Goal: Task Accomplishment & Management: Use online tool/utility

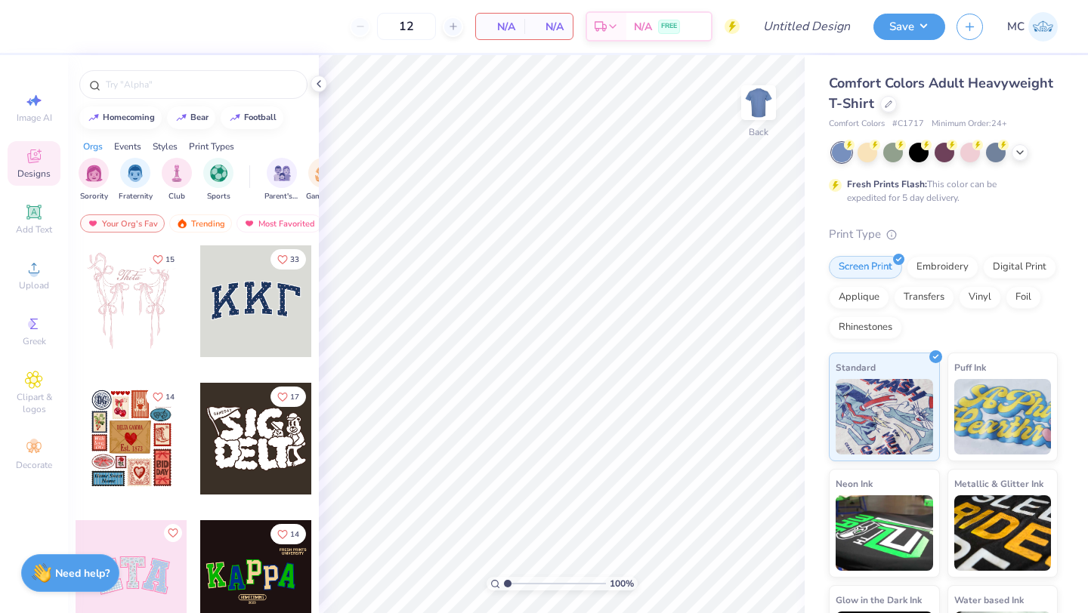
click at [877, 114] on div "Comfort Colors Adult Heavyweight T-Shirt Comfort Colors # C1717 Minimum Order: …" at bounding box center [943, 101] width 229 height 57
click at [886, 104] on icon at bounding box center [888, 103] width 6 height 6
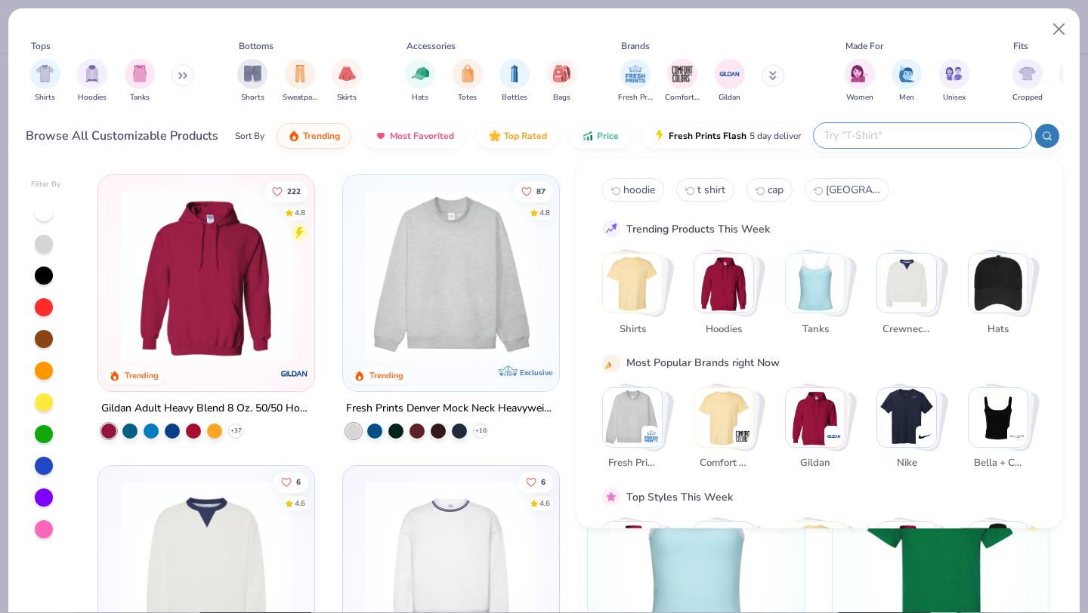
click at [921, 136] on input "text" at bounding box center [922, 135] width 198 height 17
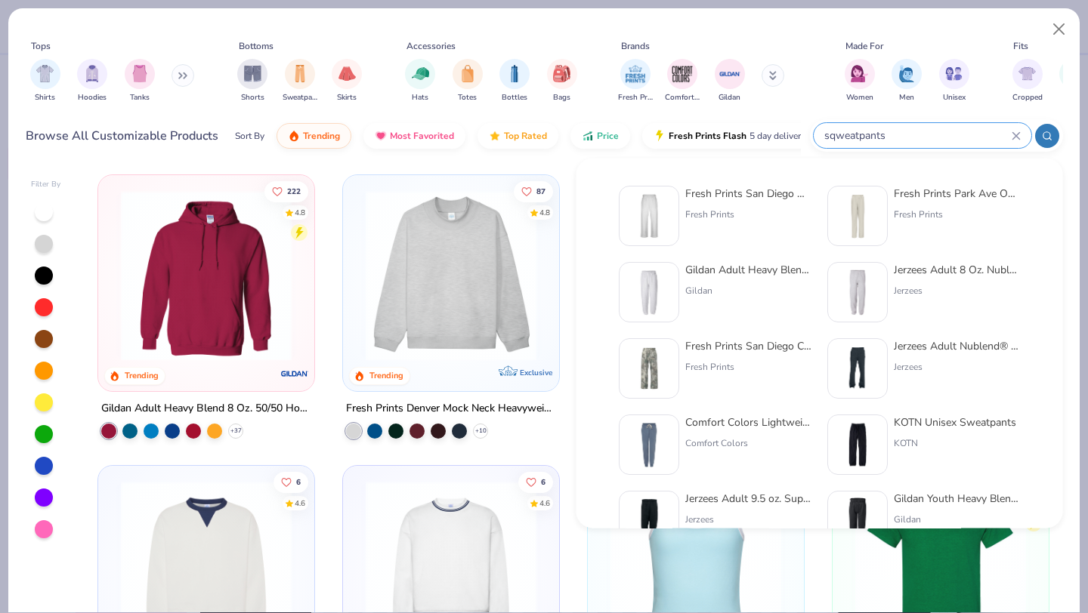
type input "sqweatpants"
click at [715, 190] on div "Fresh Prints San Diego Open Heavyweight Sweatpants" at bounding box center [748, 194] width 127 height 16
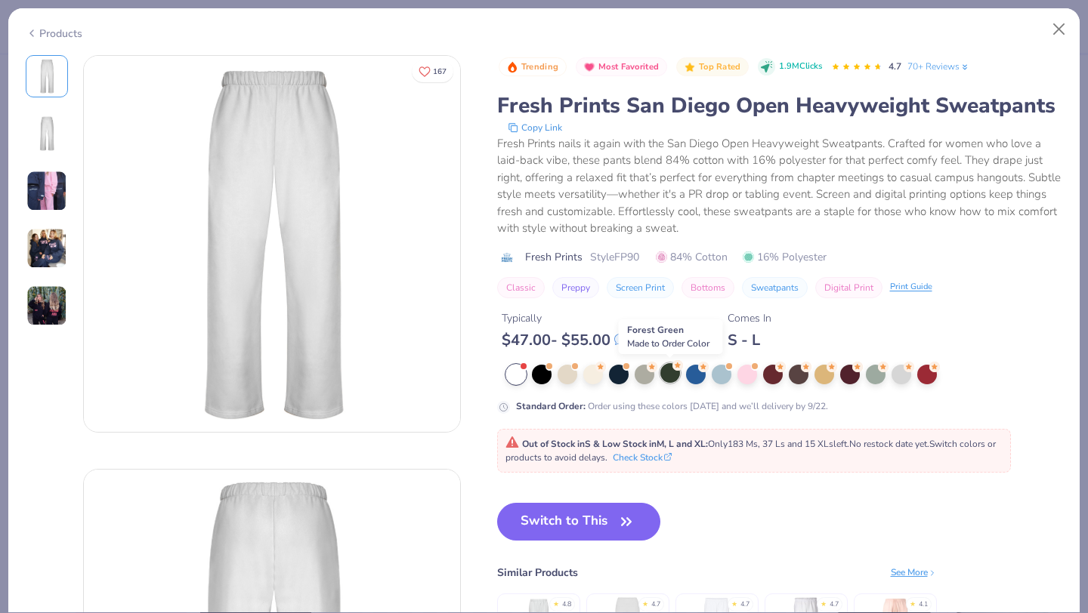
click at [665, 375] on div at bounding box center [670, 373] width 20 height 20
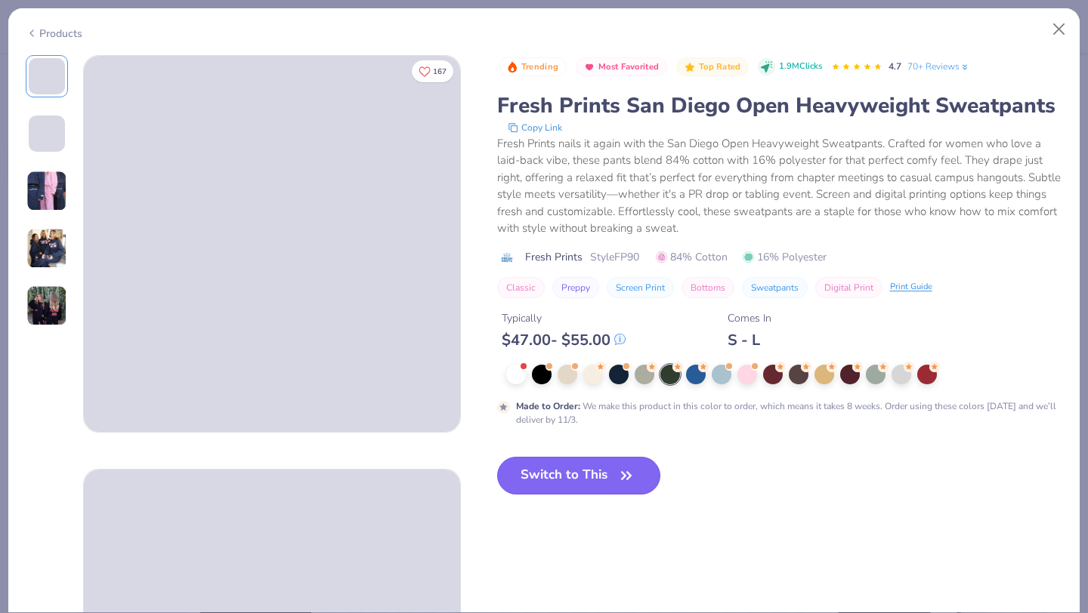
click at [576, 476] on button "Switch to This" at bounding box center [579, 476] width 164 height 38
type input "50"
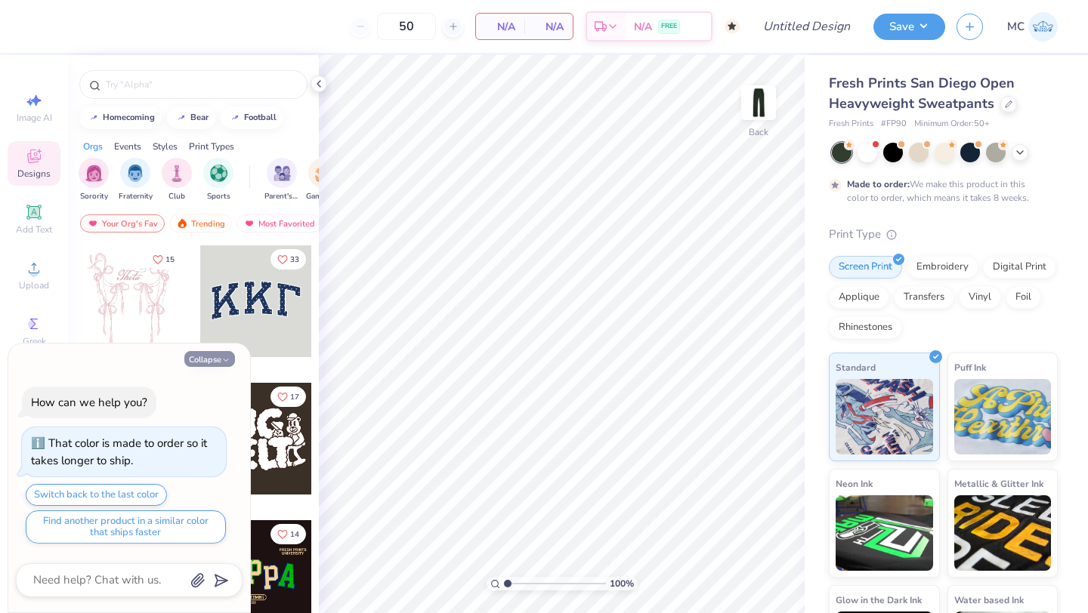
click at [199, 365] on button "Collapse" at bounding box center [209, 359] width 51 height 16
type textarea "x"
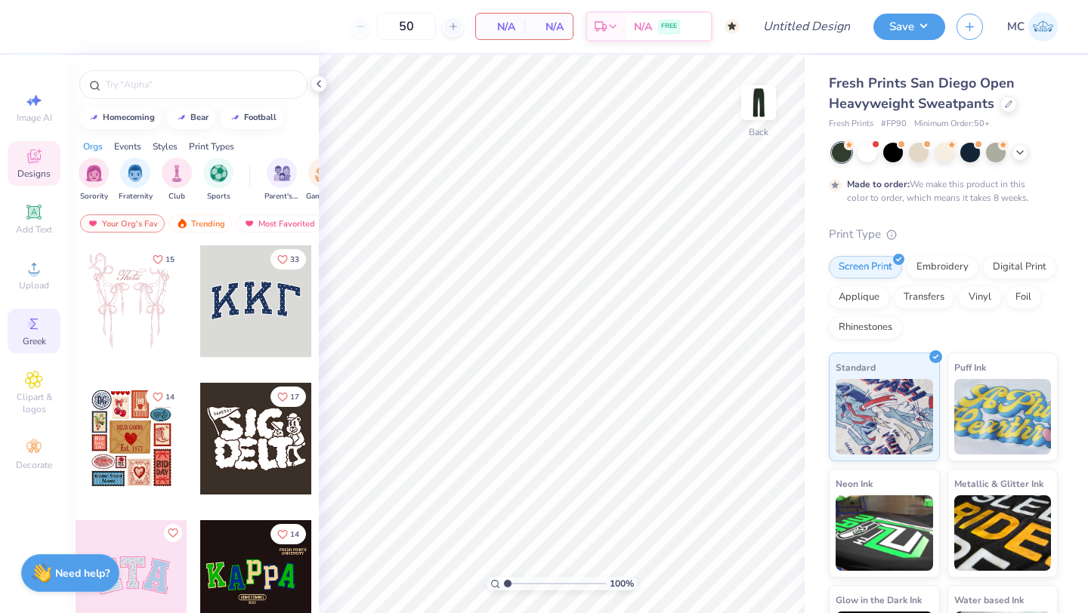
click at [23, 346] on span "Greek" at bounding box center [34, 341] width 23 height 12
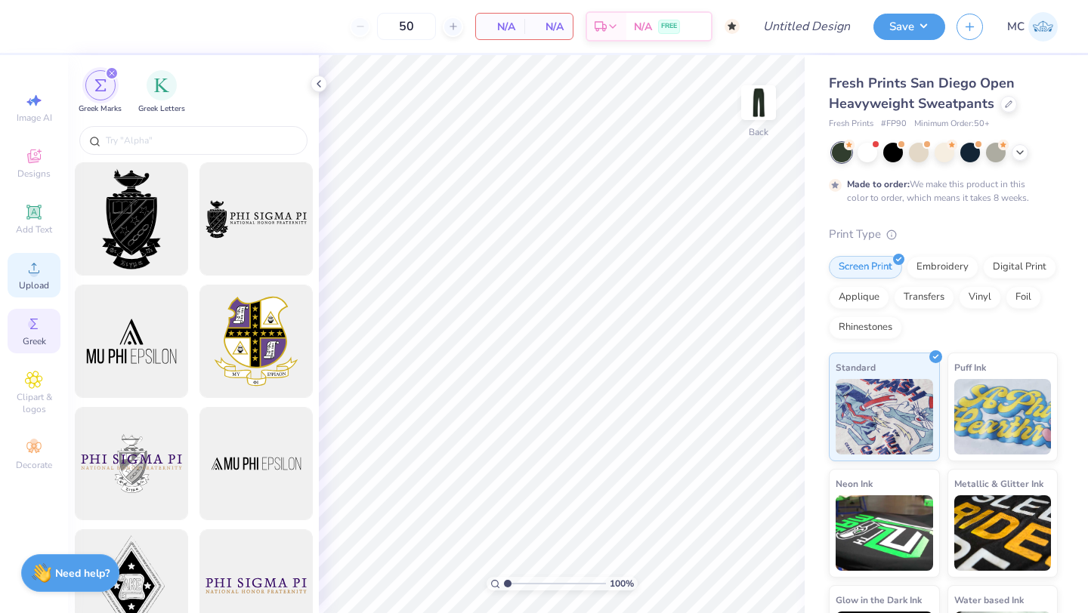
click at [36, 280] on span "Upload" at bounding box center [34, 286] width 30 height 12
click at [29, 165] on icon at bounding box center [34, 156] width 18 height 18
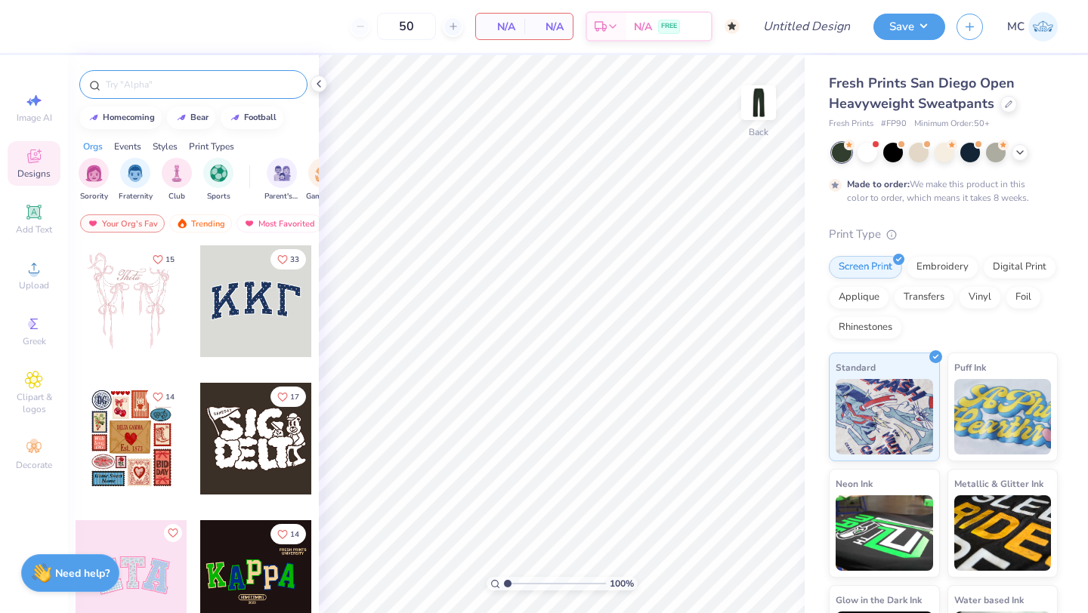
click at [136, 85] on input "text" at bounding box center [200, 84] width 193 height 15
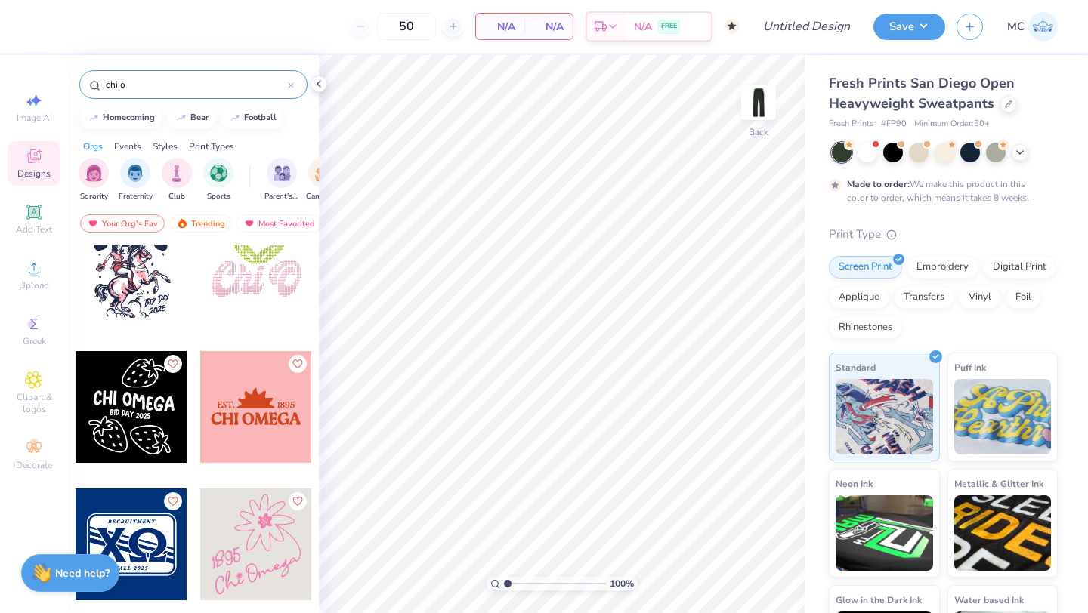
scroll to position [2583, 0]
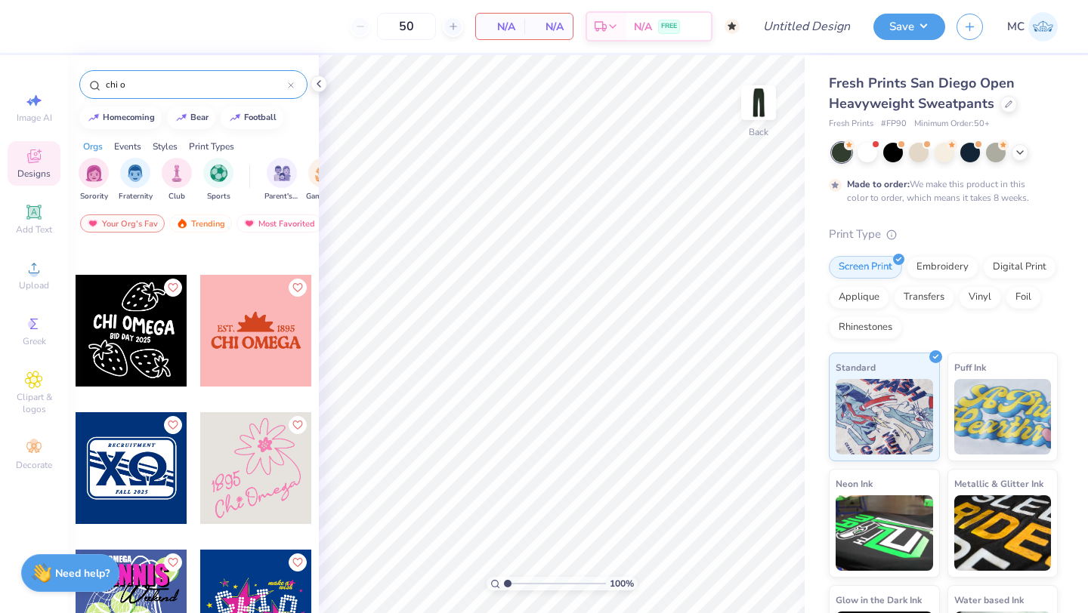
type input "chi o"
click at [321, 83] on icon at bounding box center [319, 84] width 12 height 12
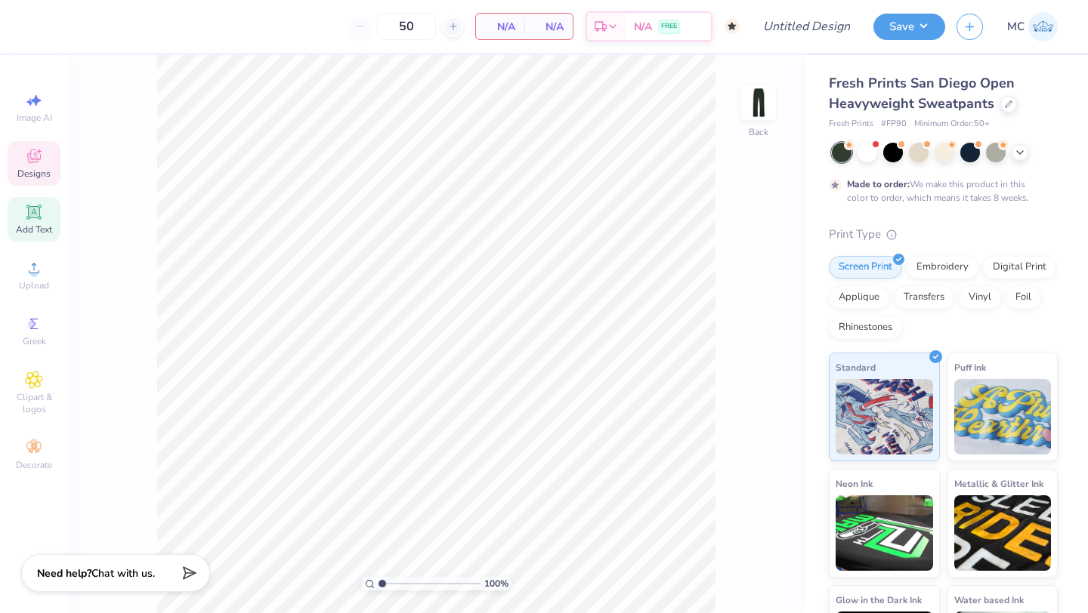
click at [29, 232] on span "Add Text" at bounding box center [34, 230] width 36 height 12
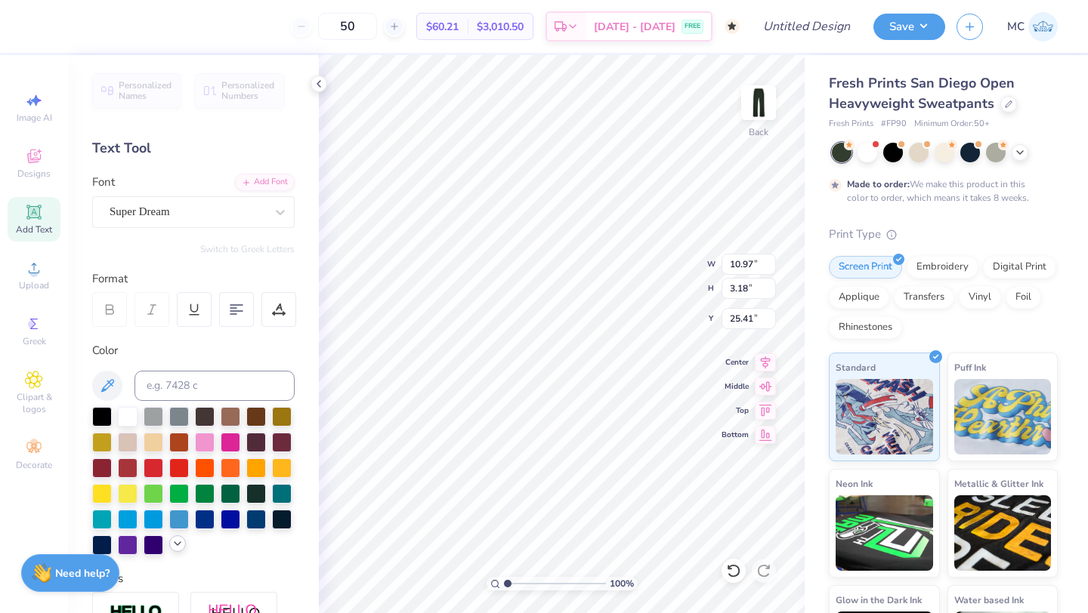
type textarea "XO"
click at [175, 546] on icon at bounding box center [177, 544] width 12 height 12
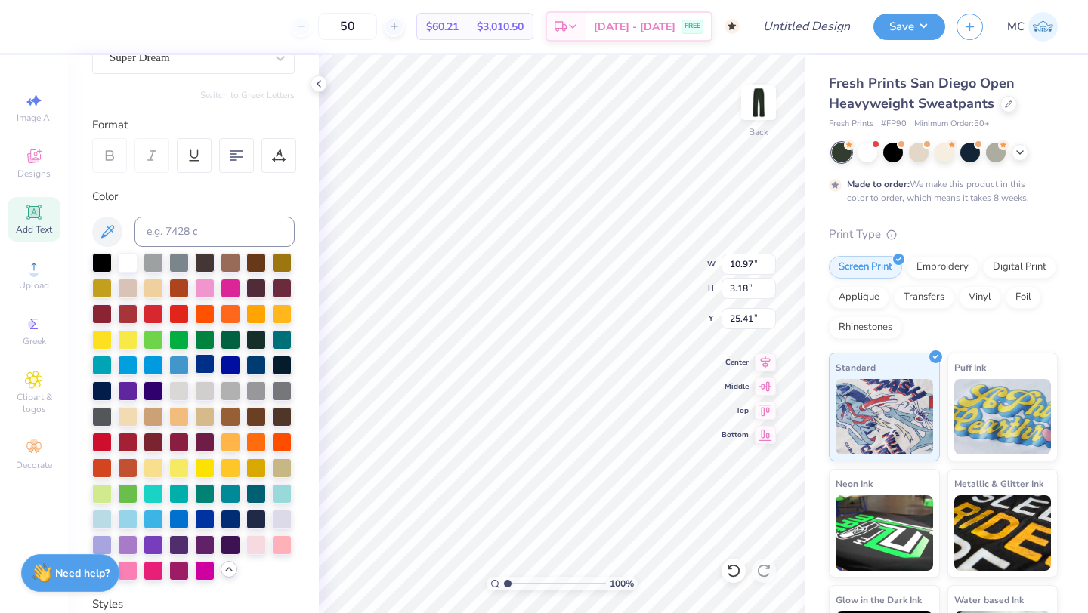
scroll to position [160, 0]
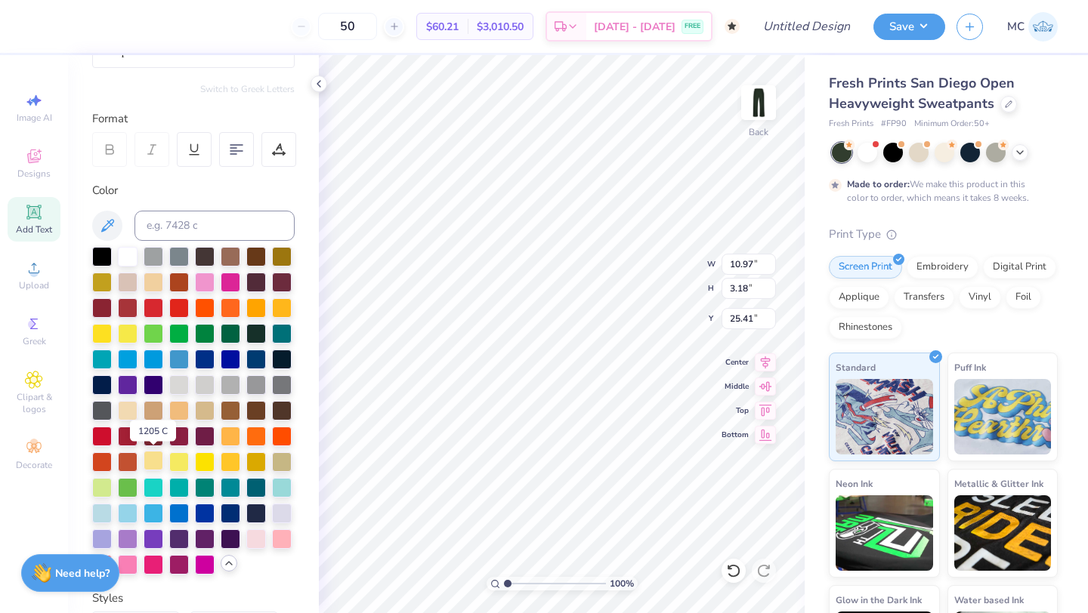
click at [150, 465] on div at bounding box center [154, 461] width 20 height 20
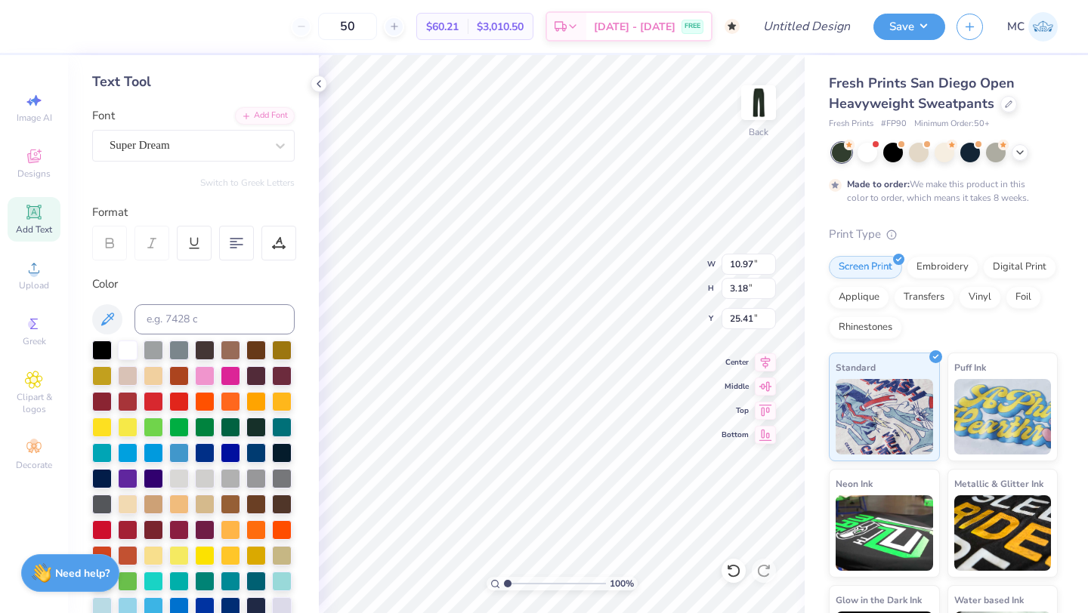
scroll to position [46, 0]
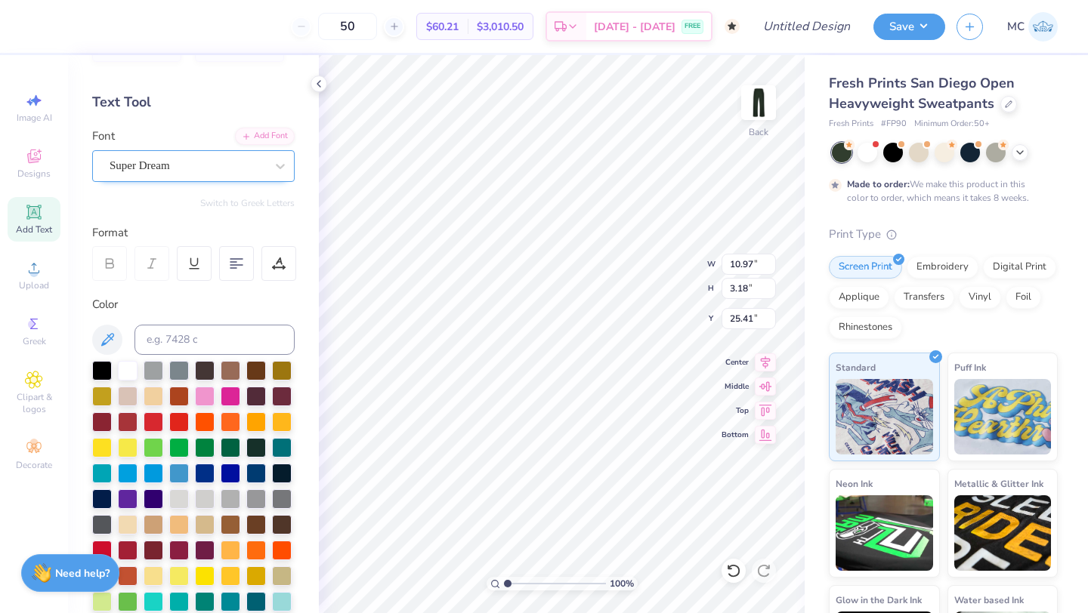
click at [182, 170] on div "Super Dream" at bounding box center [187, 165] width 159 height 23
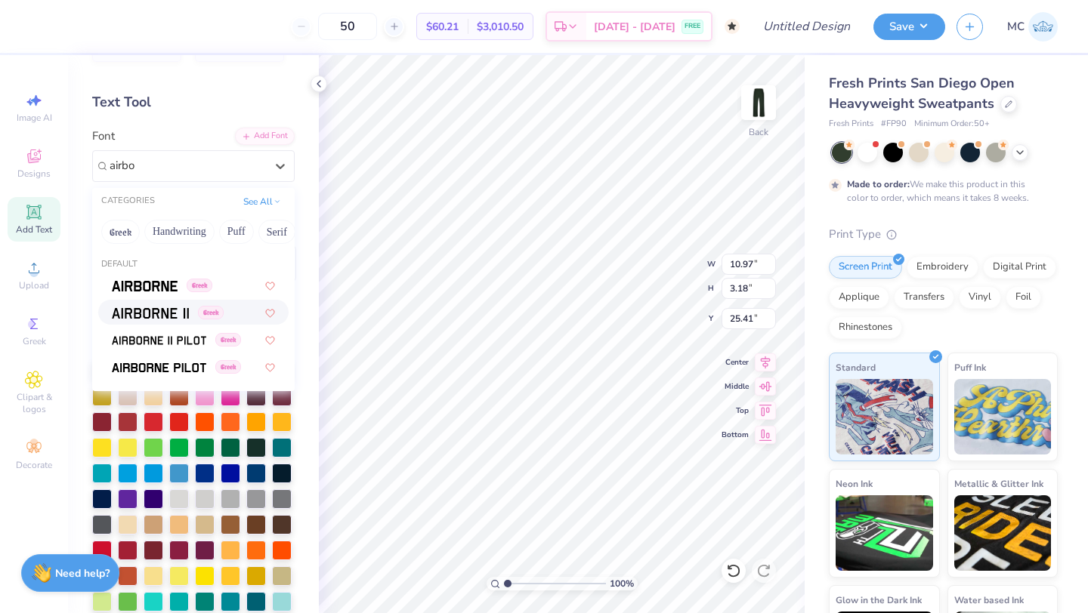
click at [176, 311] on img at bounding box center [150, 313] width 77 height 11
type input "airbo"
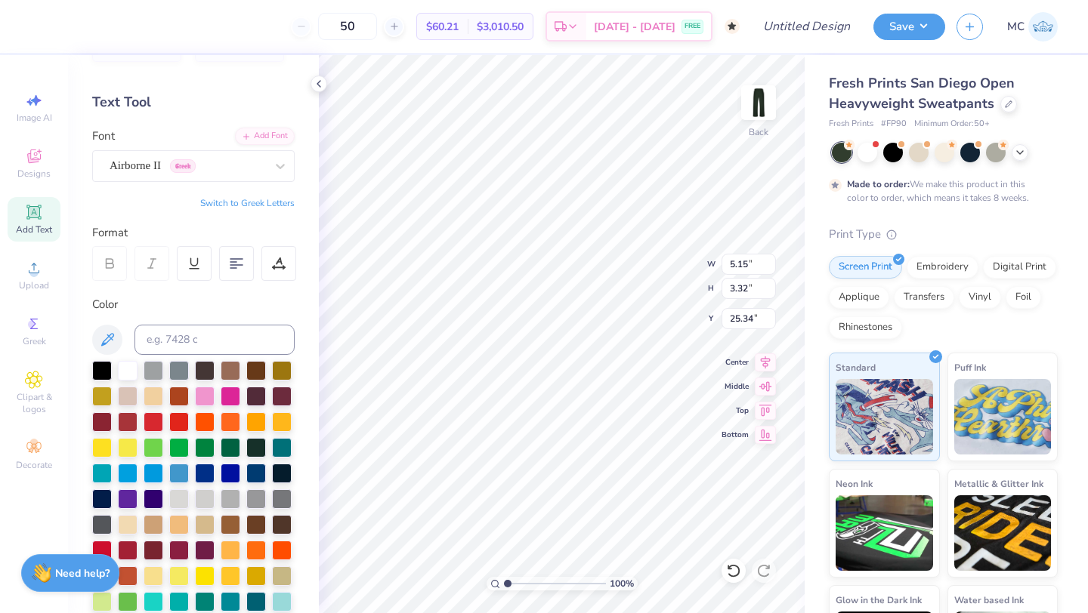
type input "3.54"
type input "2.28"
type input "3.19"
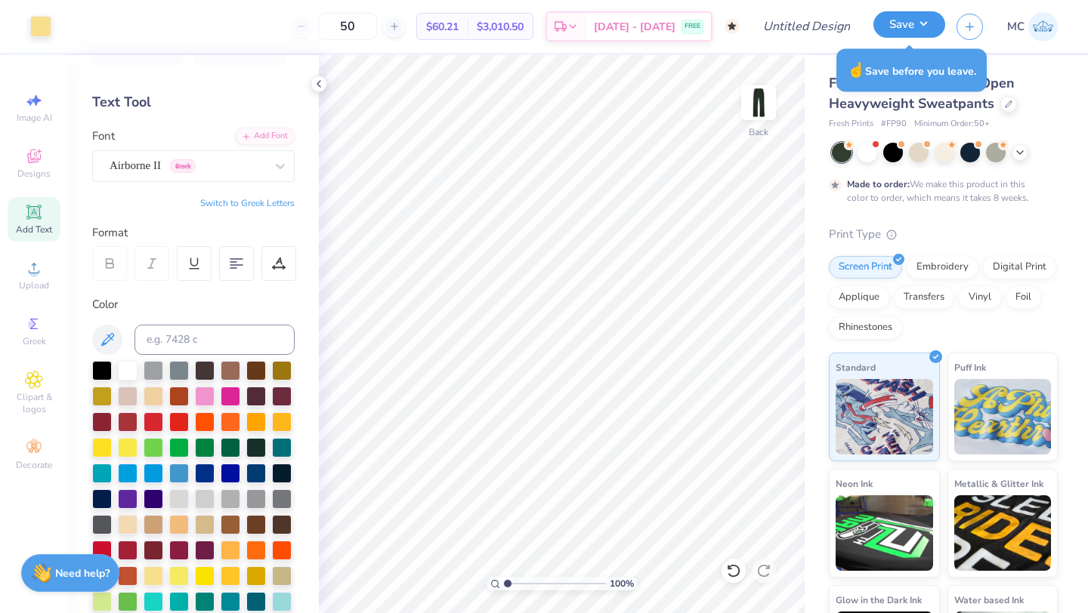
click at [906, 32] on button "Save" at bounding box center [909, 24] width 72 height 26
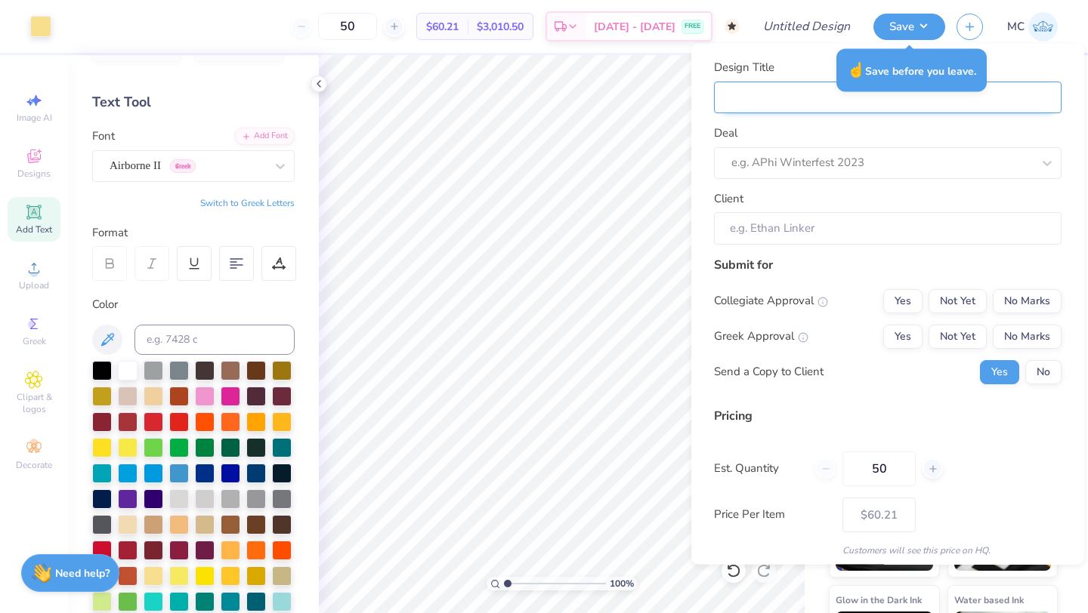
click at [1002, 93] on input "Design Title" at bounding box center [888, 97] width 348 height 32
type input "n"
type input "ne"
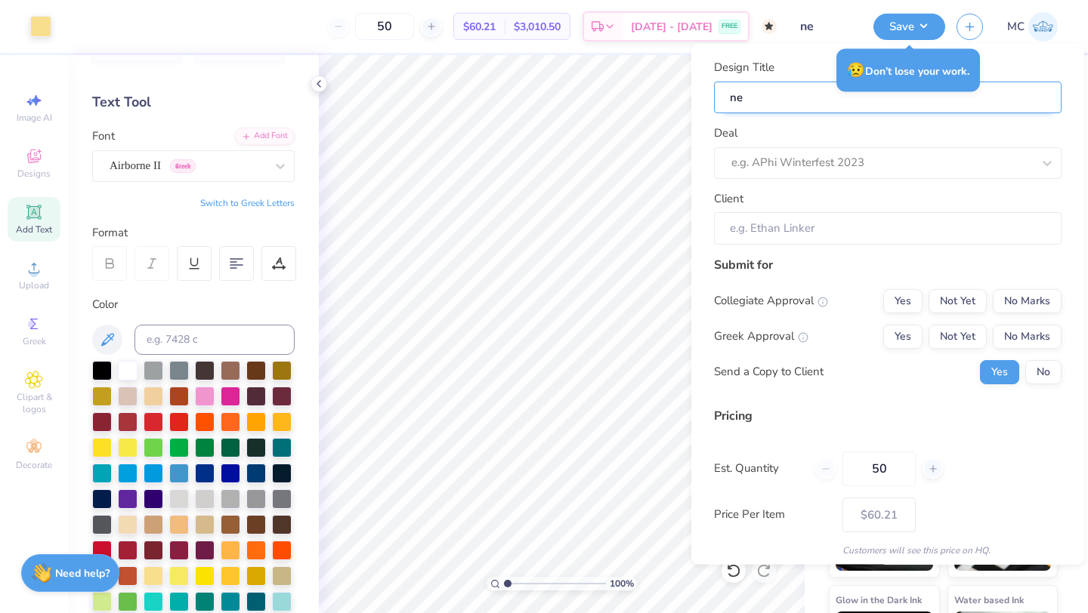
type input "new"
type input "new m"
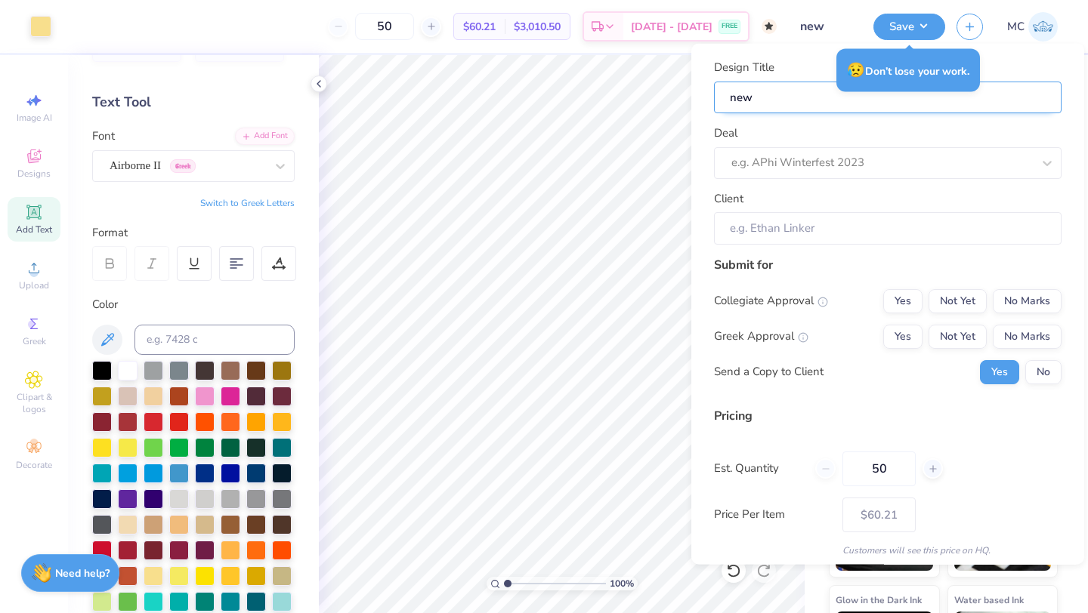
type input "new m"
type input "new me"
type input "new mem"
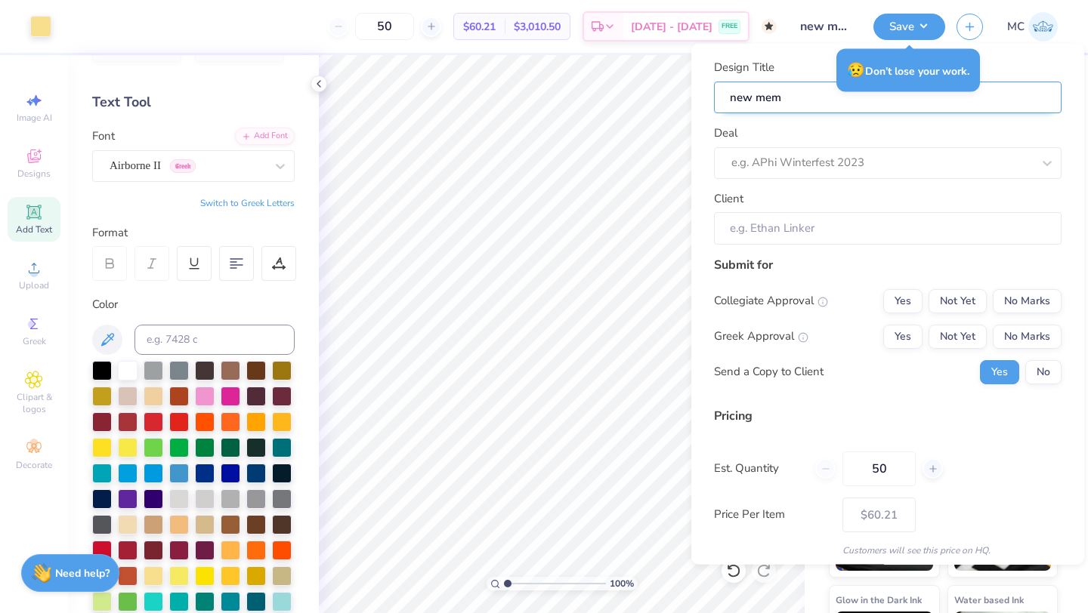
type input "new mem s"
type input "new mem sw"
type input "new mem swe"
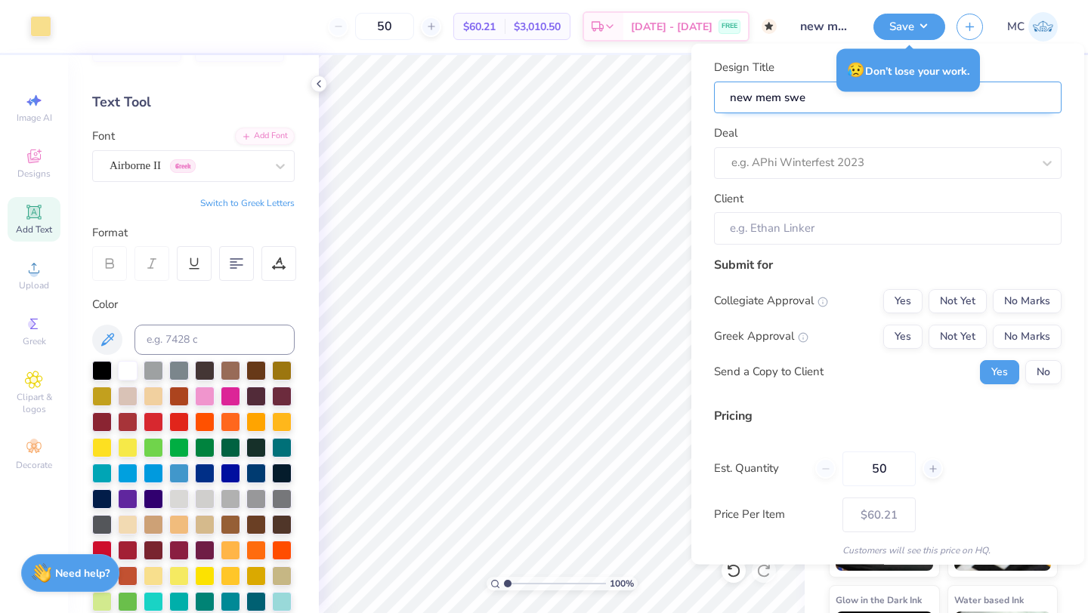
type input "new mem swea"
type input "new mem sweat"
type input "new mem sweats"
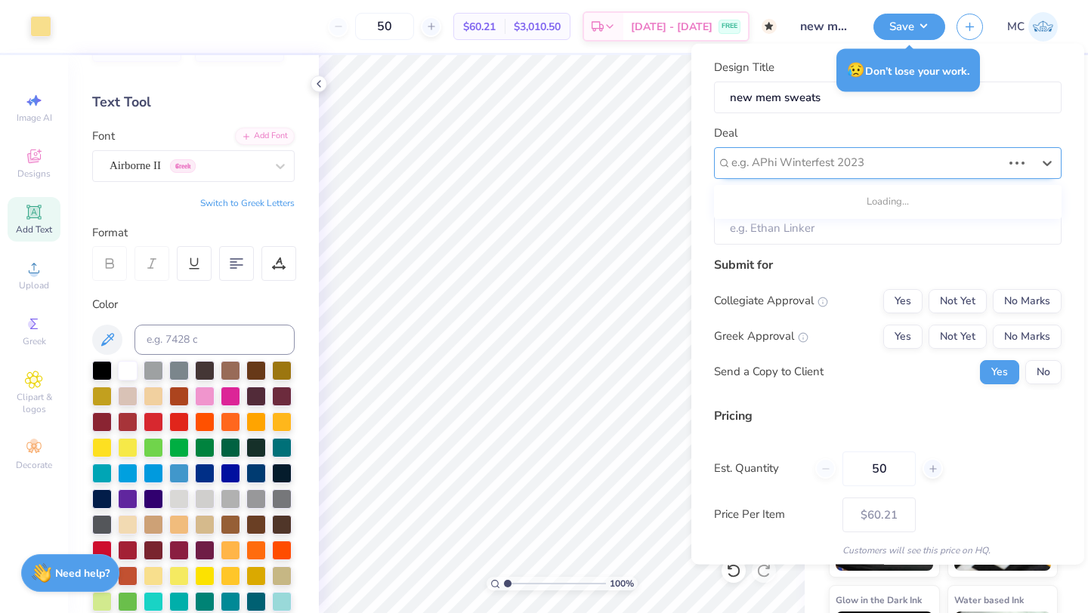
click at [759, 159] on div at bounding box center [866, 163] width 270 height 20
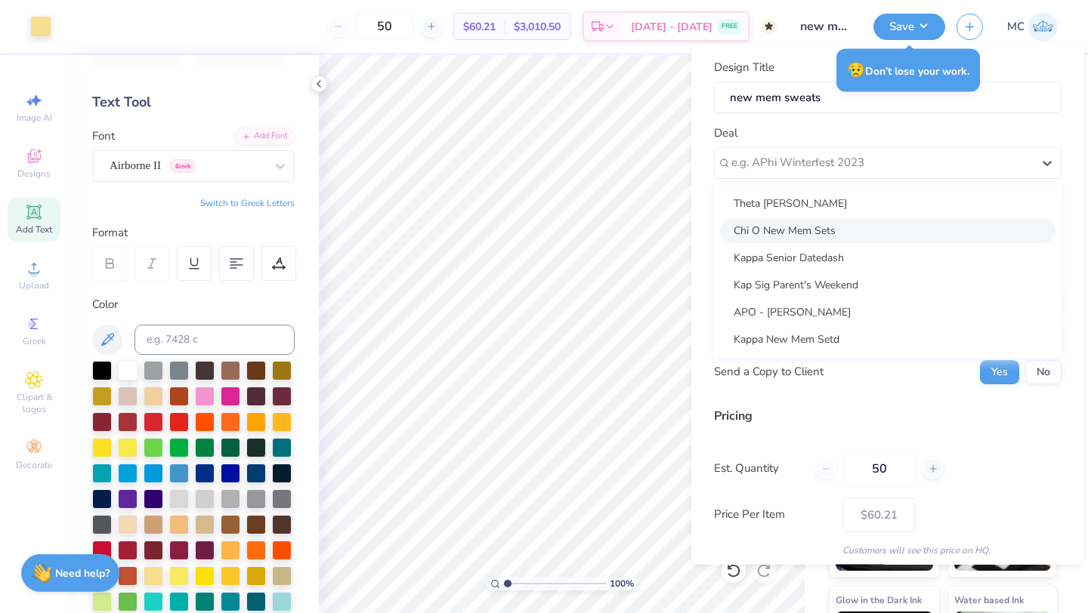
click at [752, 226] on div "Chi O New Mem Sets" at bounding box center [887, 230] width 335 height 25
type input "Delaney Lantz"
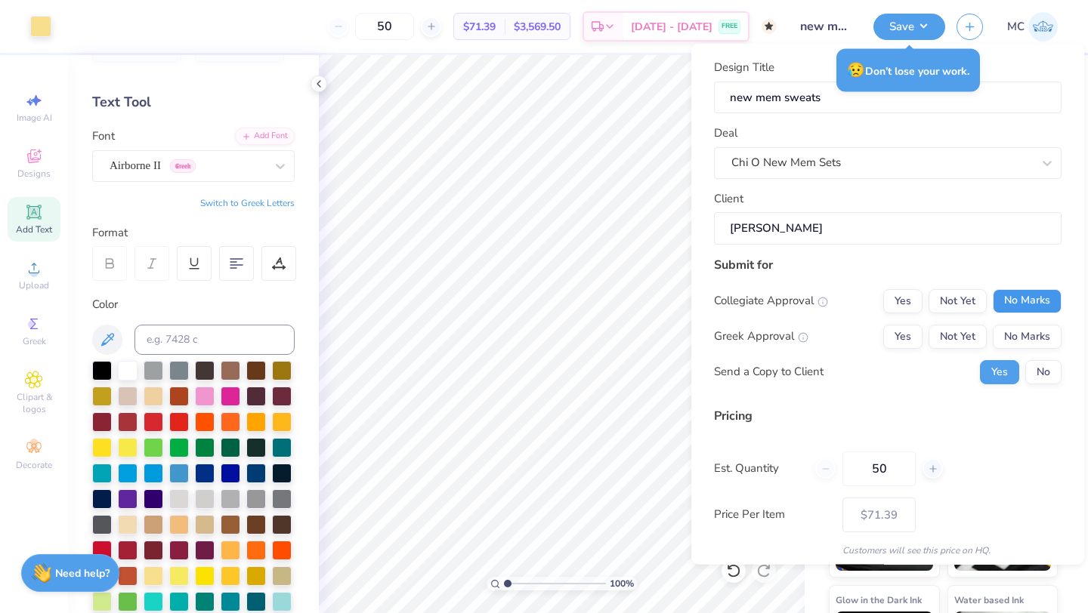
click at [1024, 303] on button "No Marks" at bounding box center [1027, 301] width 69 height 24
click at [904, 336] on button "Yes" at bounding box center [902, 336] width 39 height 24
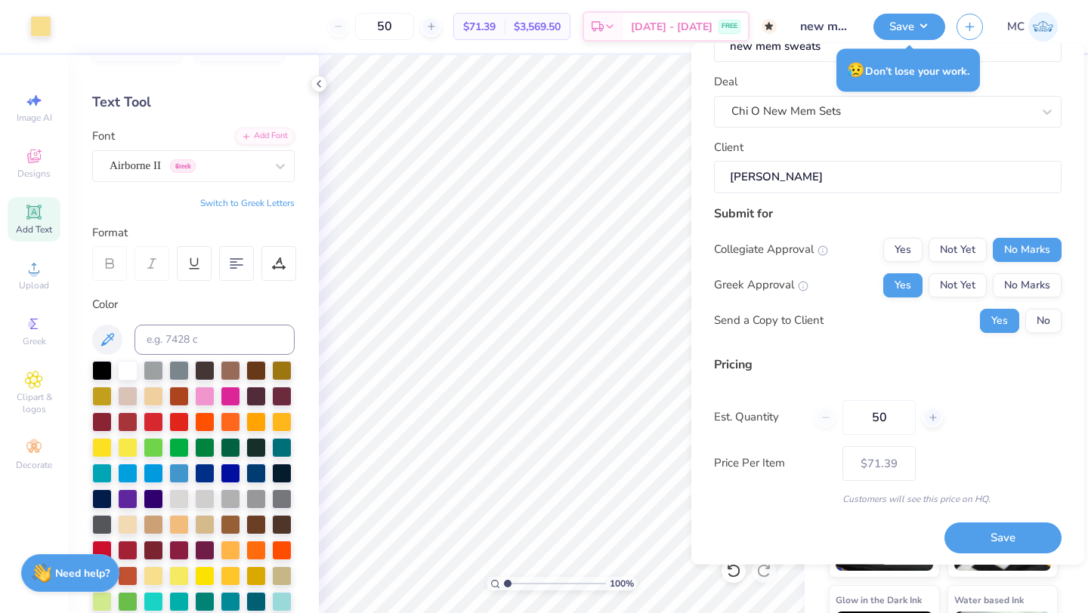
scroll to position [54, 0]
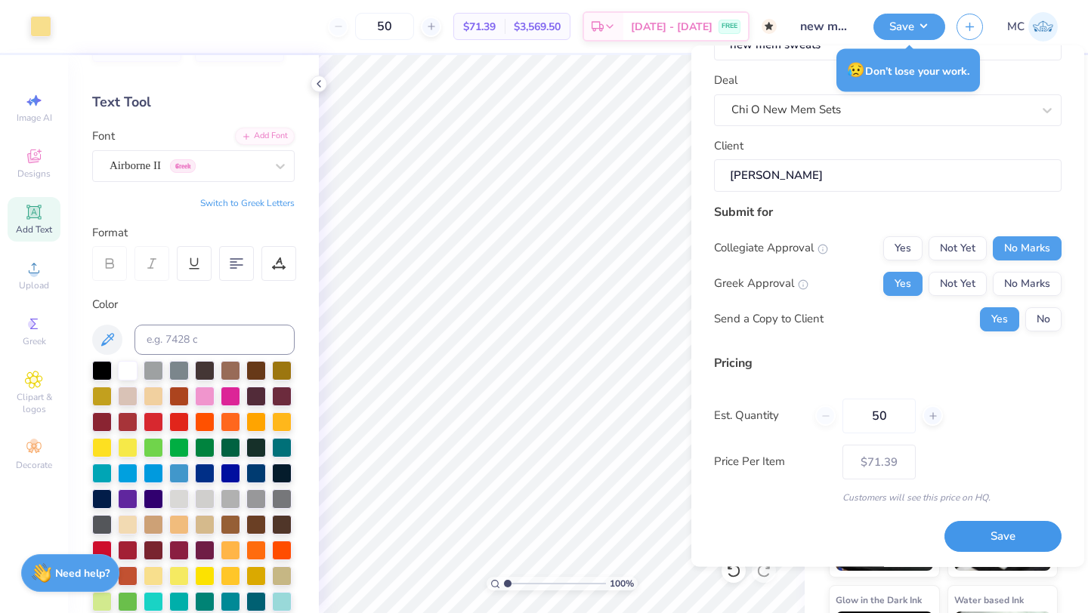
click at [987, 537] on button "Save" at bounding box center [1002, 537] width 117 height 31
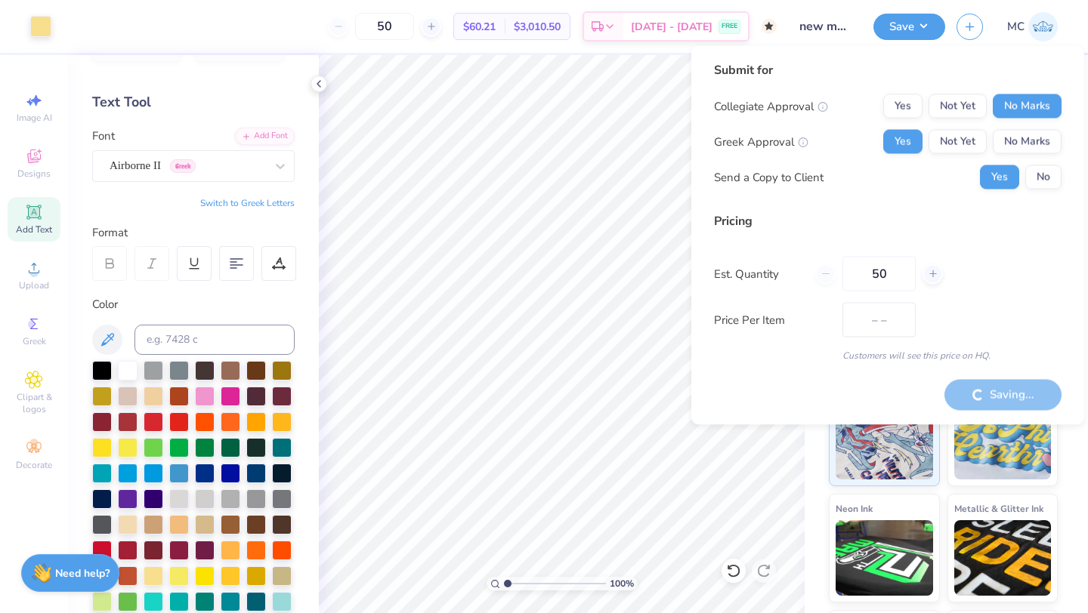
type input "$71.39"
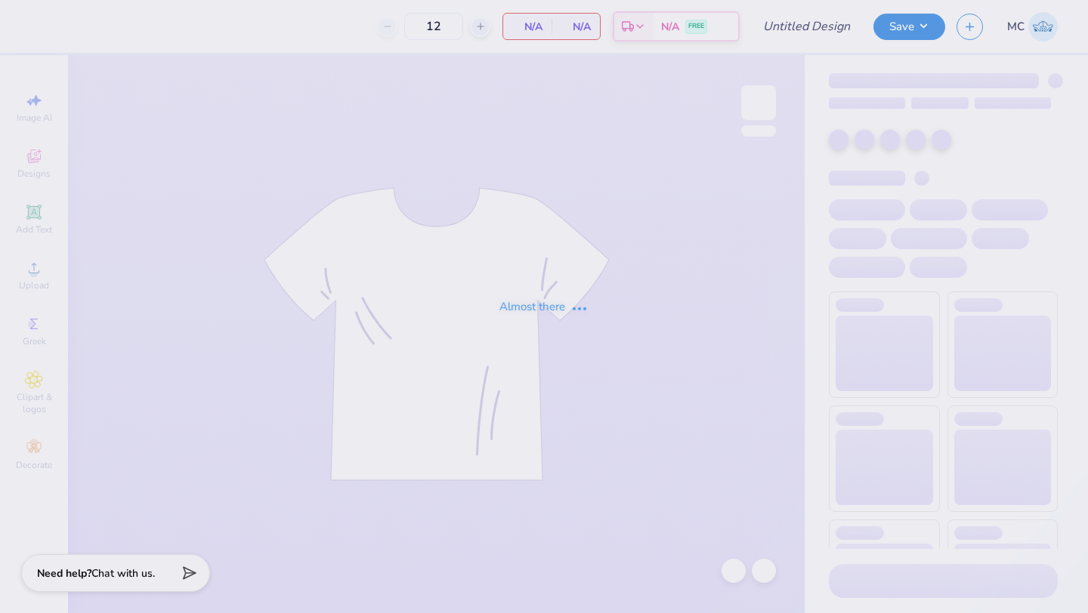
type input "set 1"
type input "50"
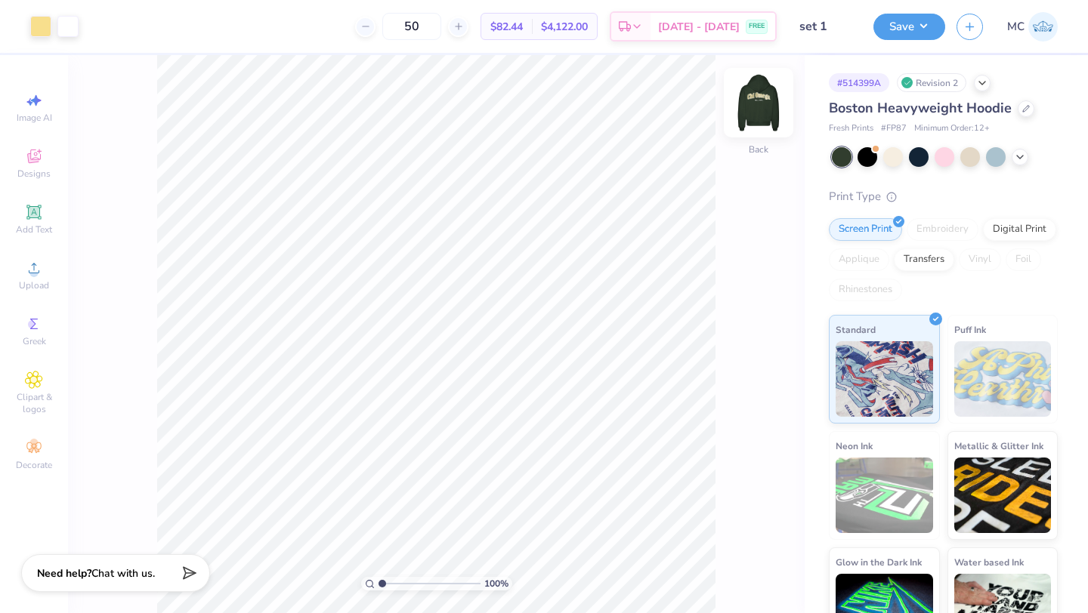
click at [750, 106] on img at bounding box center [758, 103] width 60 height 60
click at [750, 106] on img at bounding box center [758, 103] width 30 height 30
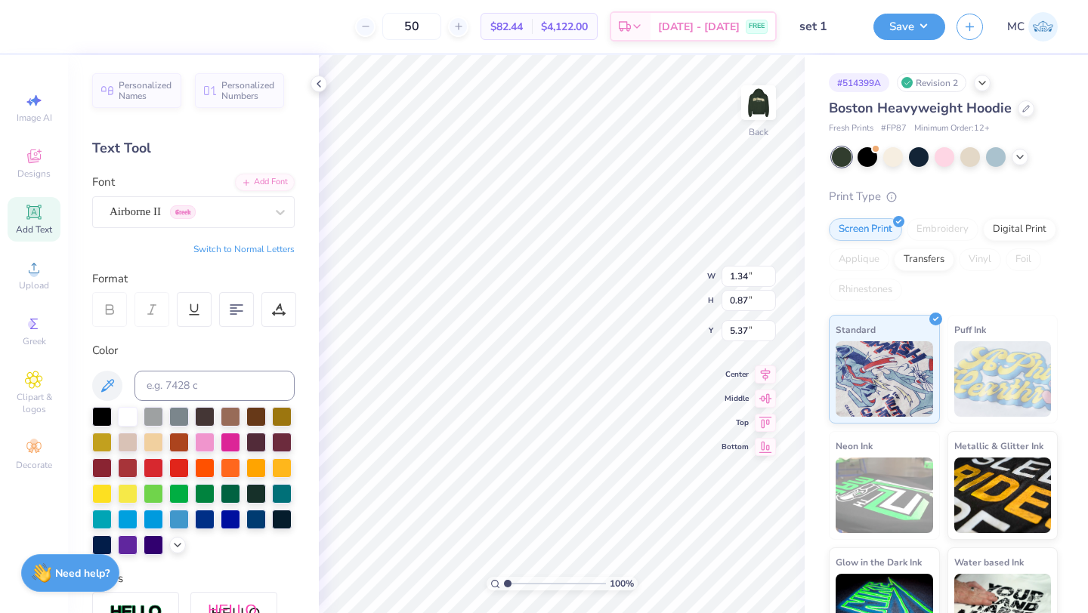
type input "4.61"
type input "2.26"
type input "4.68"
click at [901, 29] on button "Save" at bounding box center [909, 24] width 72 height 26
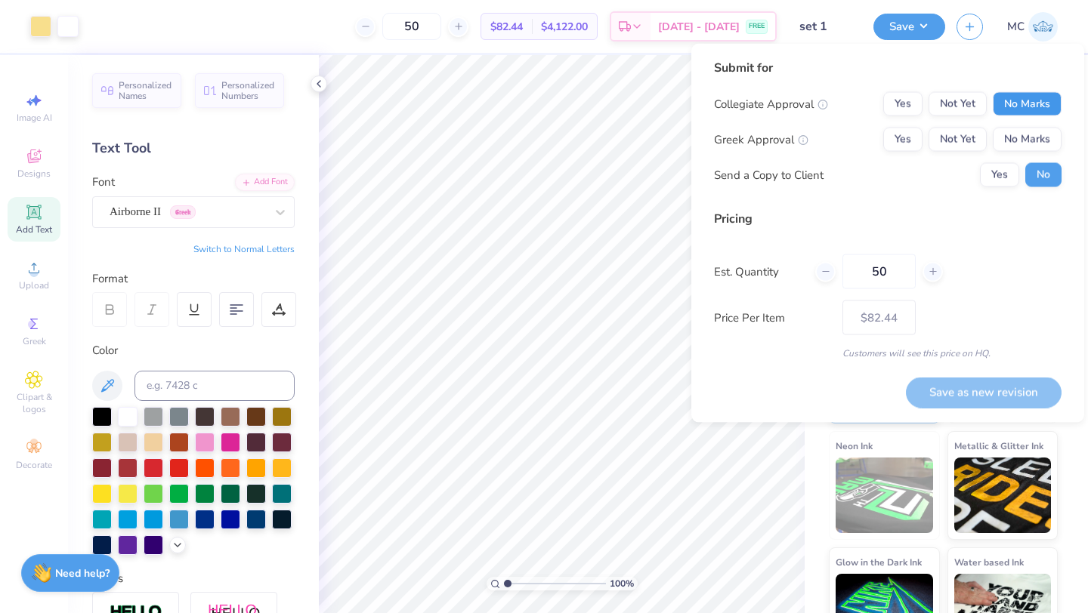
click at [1036, 108] on button "No Marks" at bounding box center [1027, 104] width 69 height 24
click at [910, 145] on button "Yes" at bounding box center [902, 140] width 39 height 24
click at [998, 175] on button "Yes" at bounding box center [999, 175] width 39 height 24
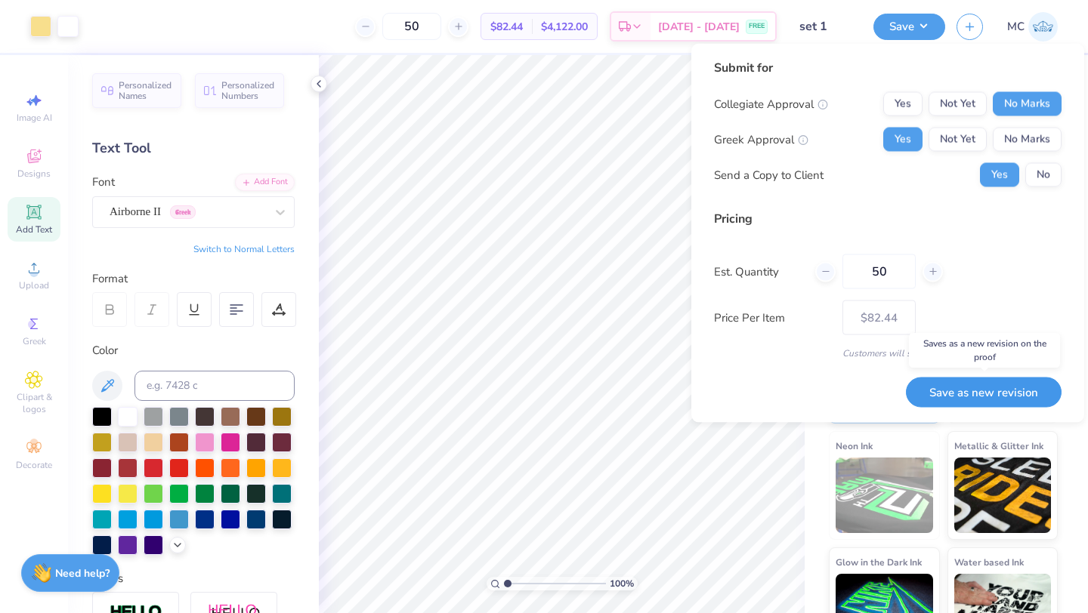
click at [961, 397] on button "Save as new revision" at bounding box center [984, 392] width 156 height 31
type input "$82.44"
